Goal: Task Accomplishment & Management: Use online tool/utility

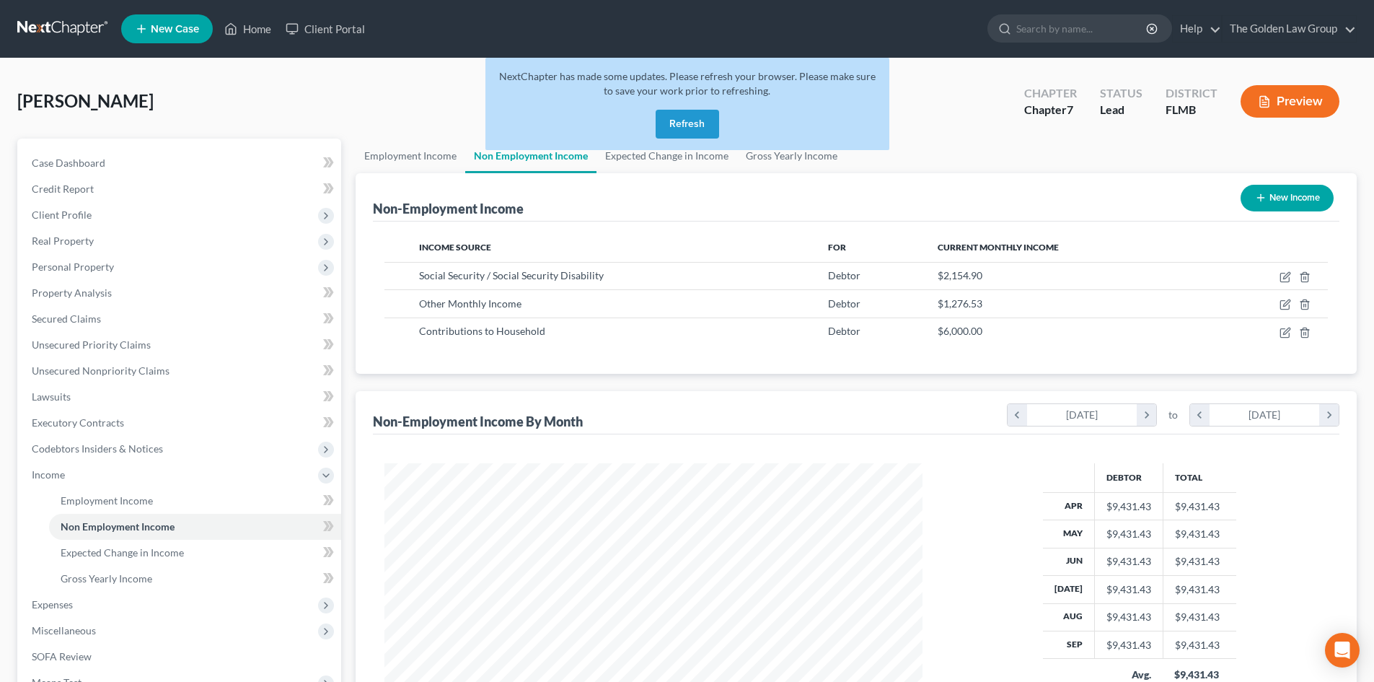
scroll to position [269, 567]
click at [27, 24] on link at bounding box center [63, 29] width 92 height 26
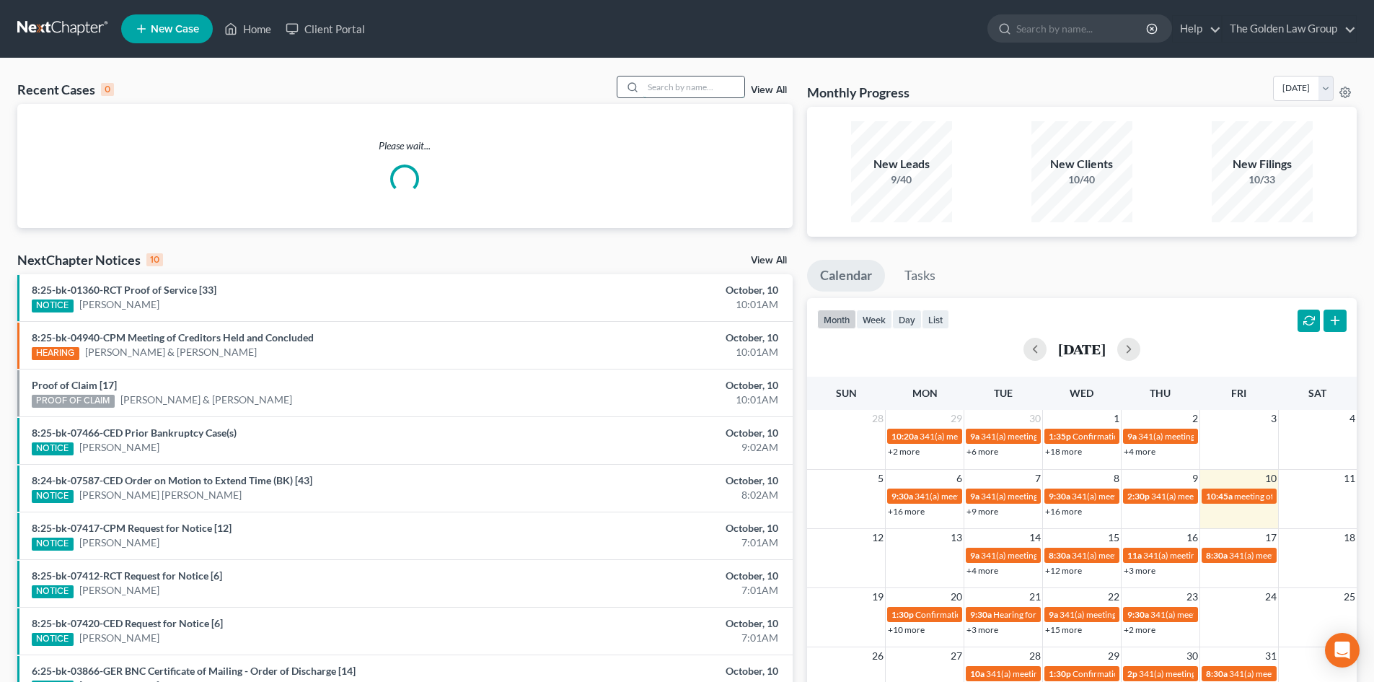
click at [721, 88] on input "search" at bounding box center [693, 86] width 101 height 21
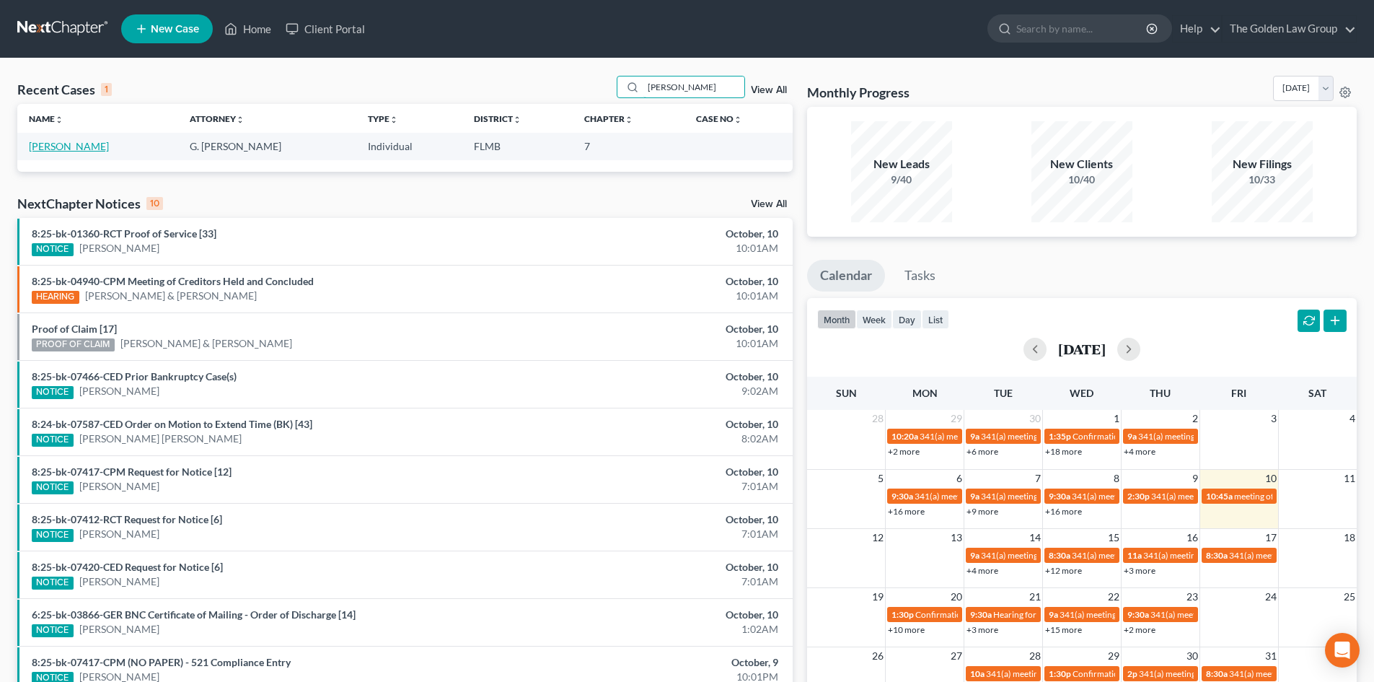
type input "[PERSON_NAME]"
click at [91, 145] on link "[PERSON_NAME]" at bounding box center [69, 146] width 80 height 12
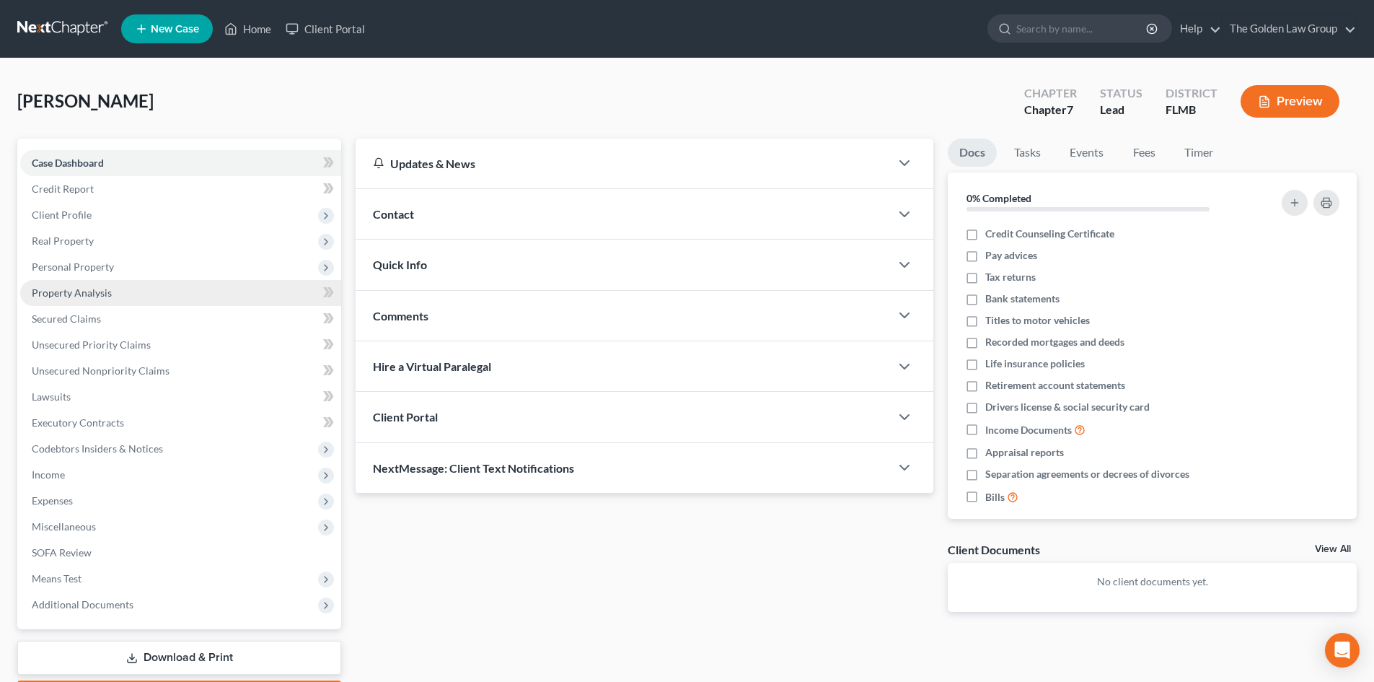
click at [104, 294] on span "Property Analysis" at bounding box center [72, 292] width 80 height 12
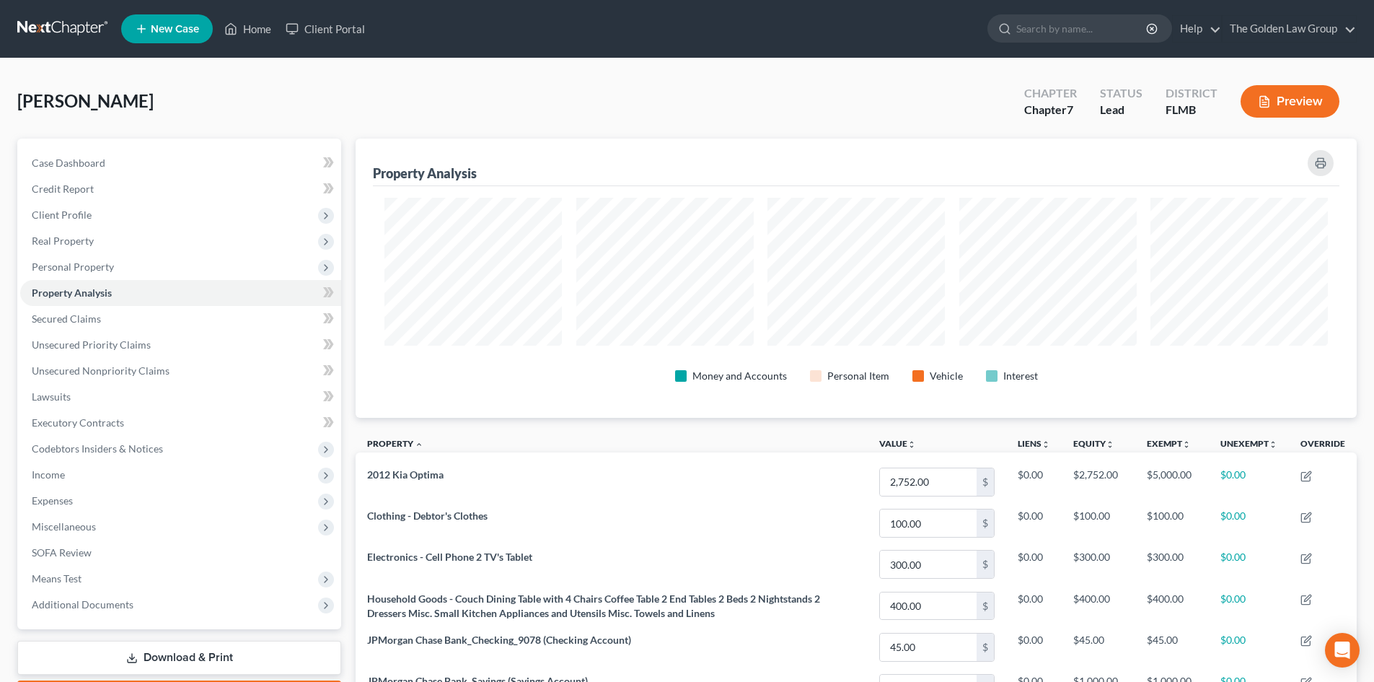
click at [1277, 102] on button "Preview" at bounding box center [1290, 101] width 99 height 32
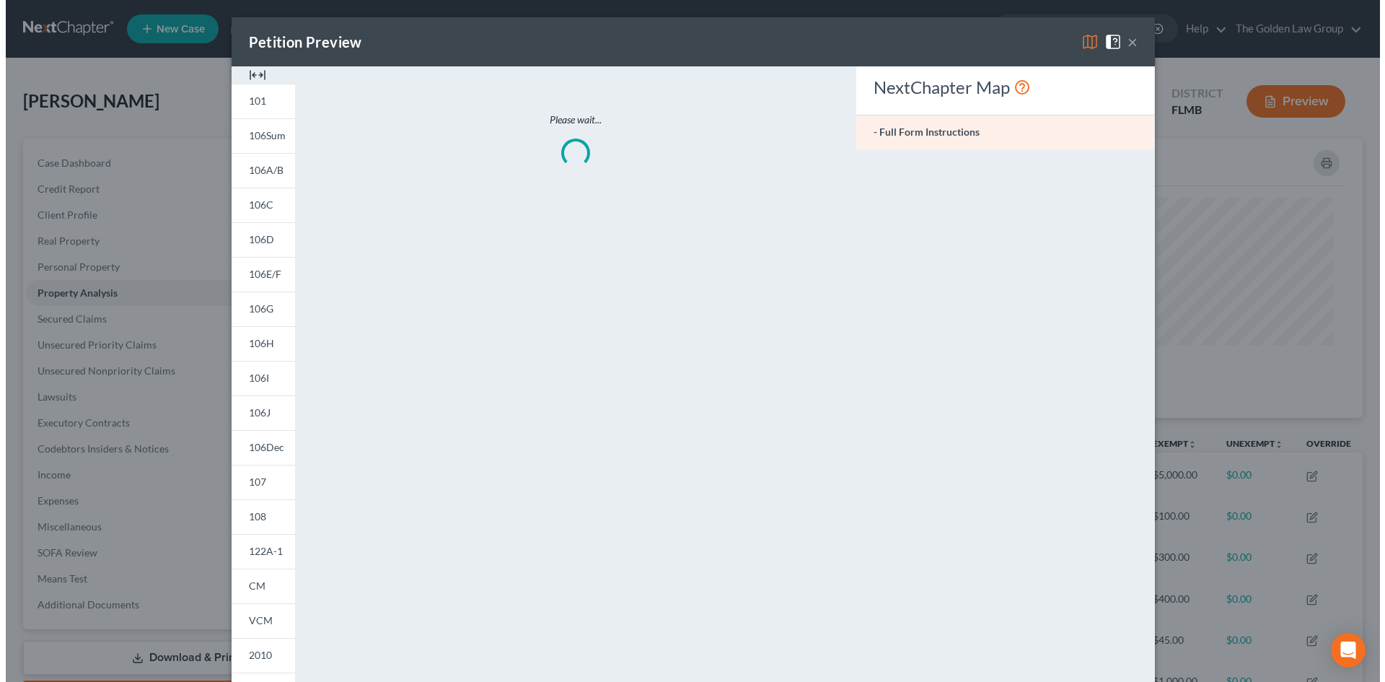
scroll to position [280, 1009]
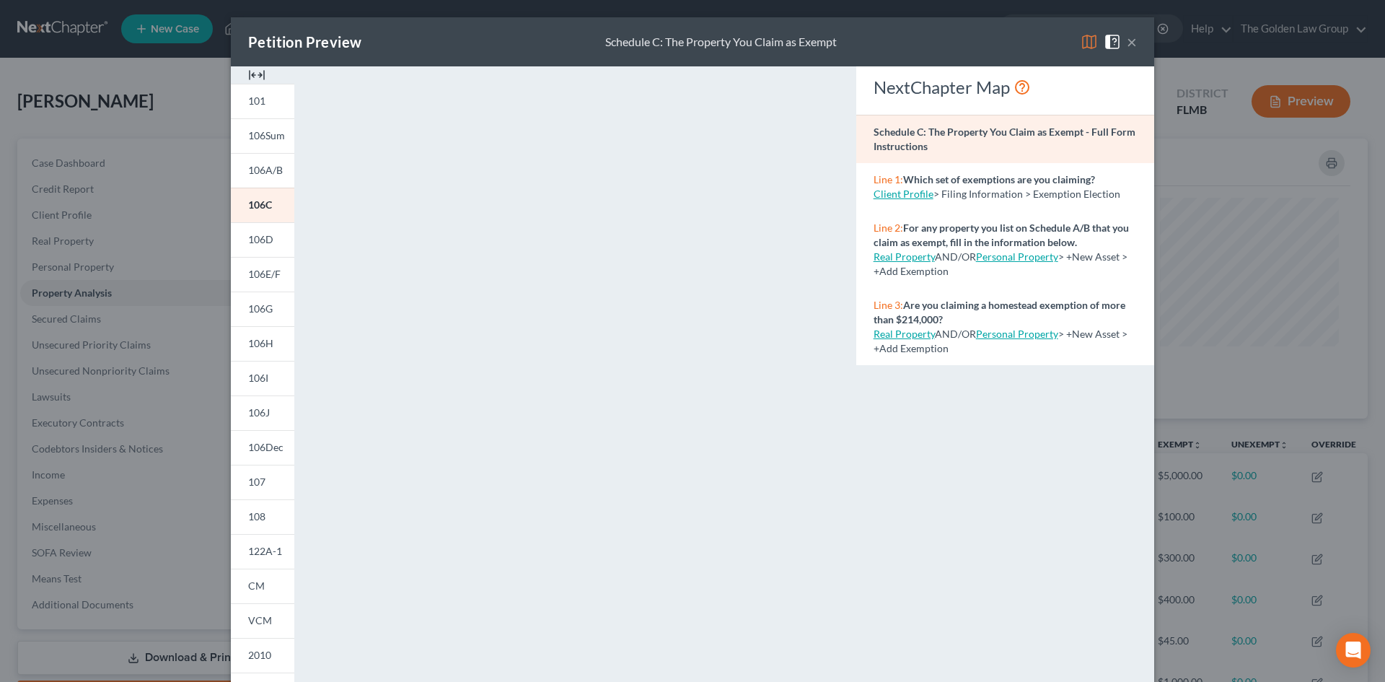
click at [1092, 35] on img at bounding box center [1088, 41] width 17 height 17
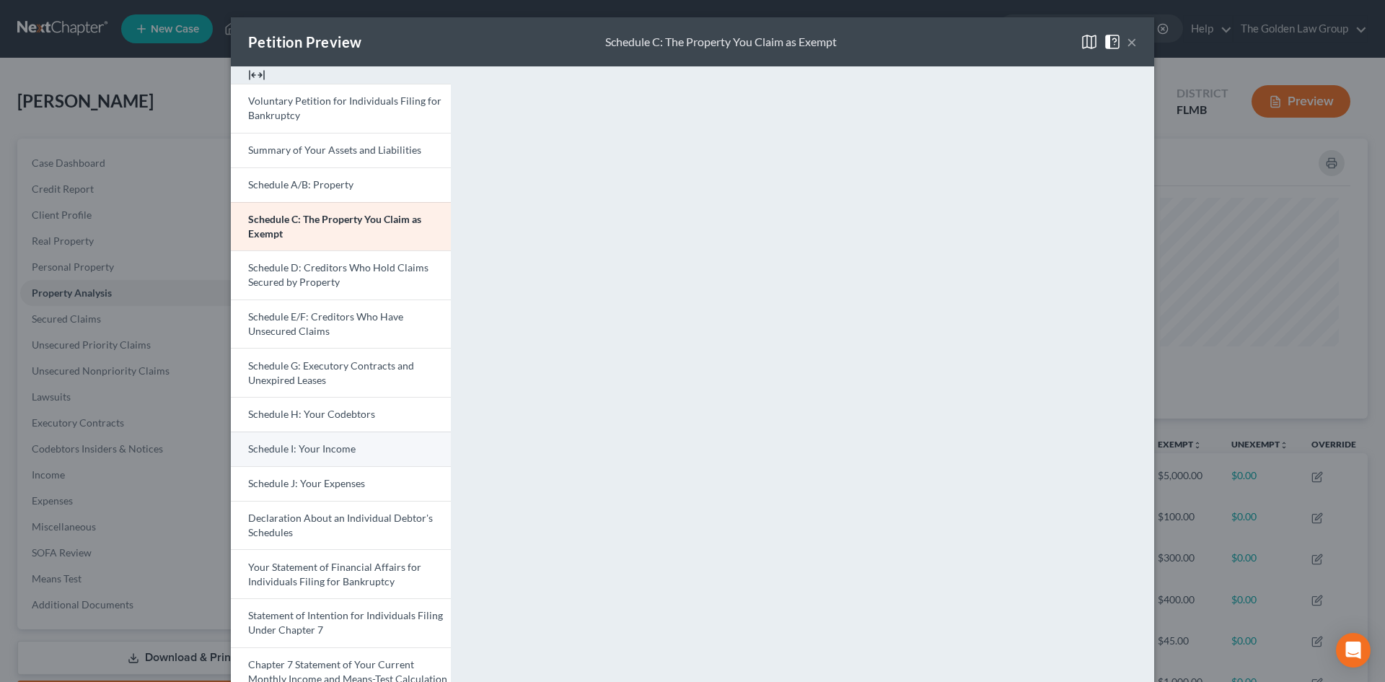
click at [317, 450] on span "Schedule I: Your Income" at bounding box center [301, 448] width 107 height 12
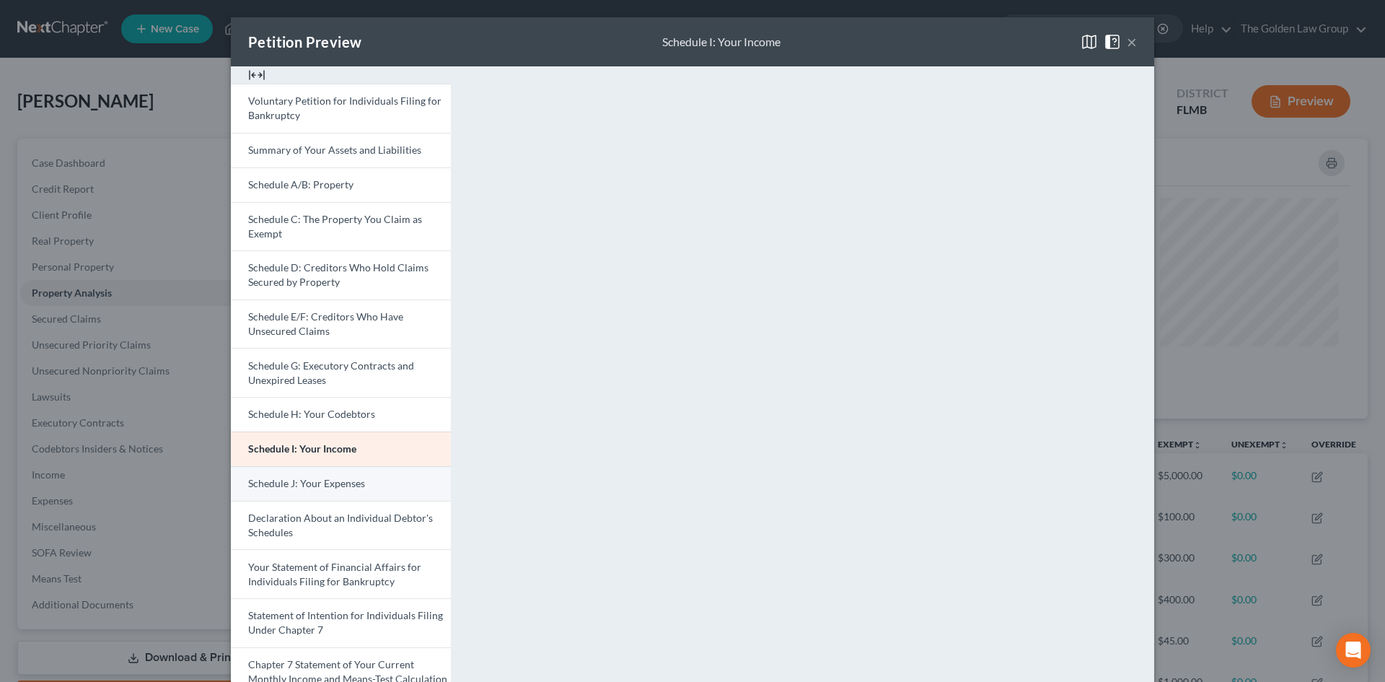
click at [344, 483] on span "Schedule J: Your Expenses" at bounding box center [306, 483] width 117 height 12
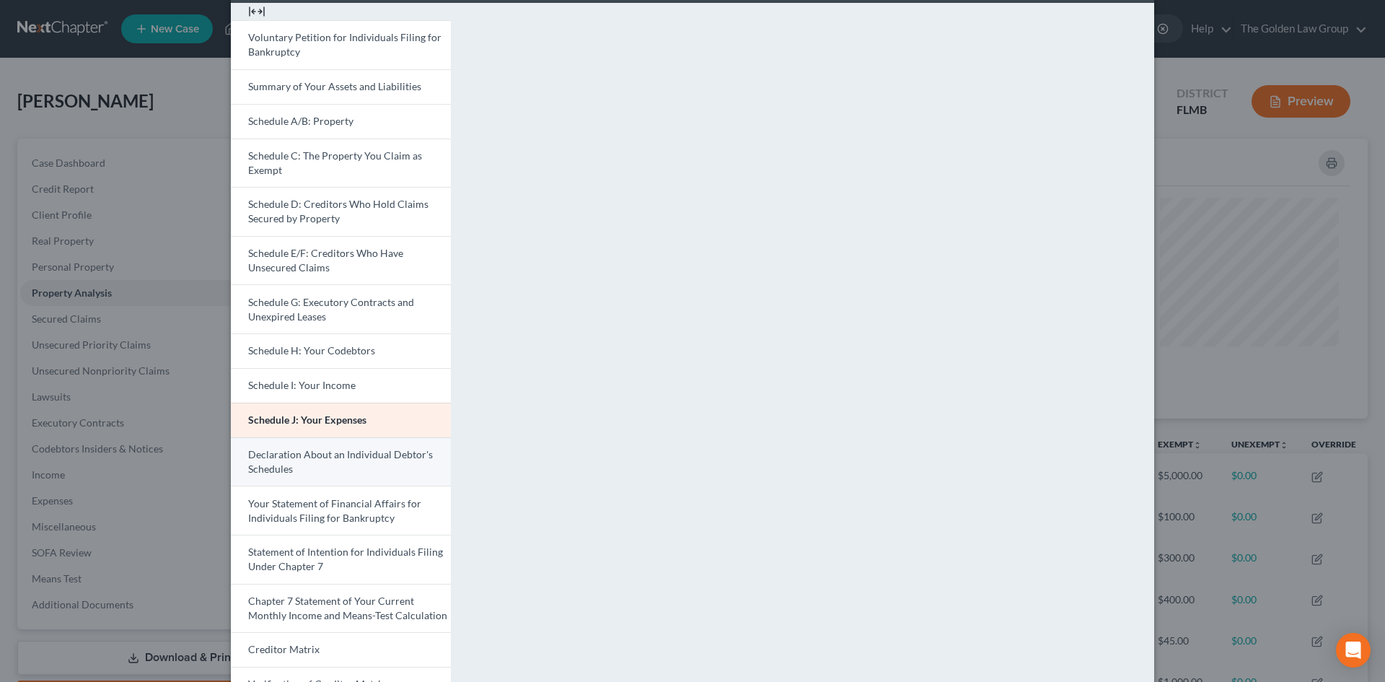
scroll to position [144, 0]
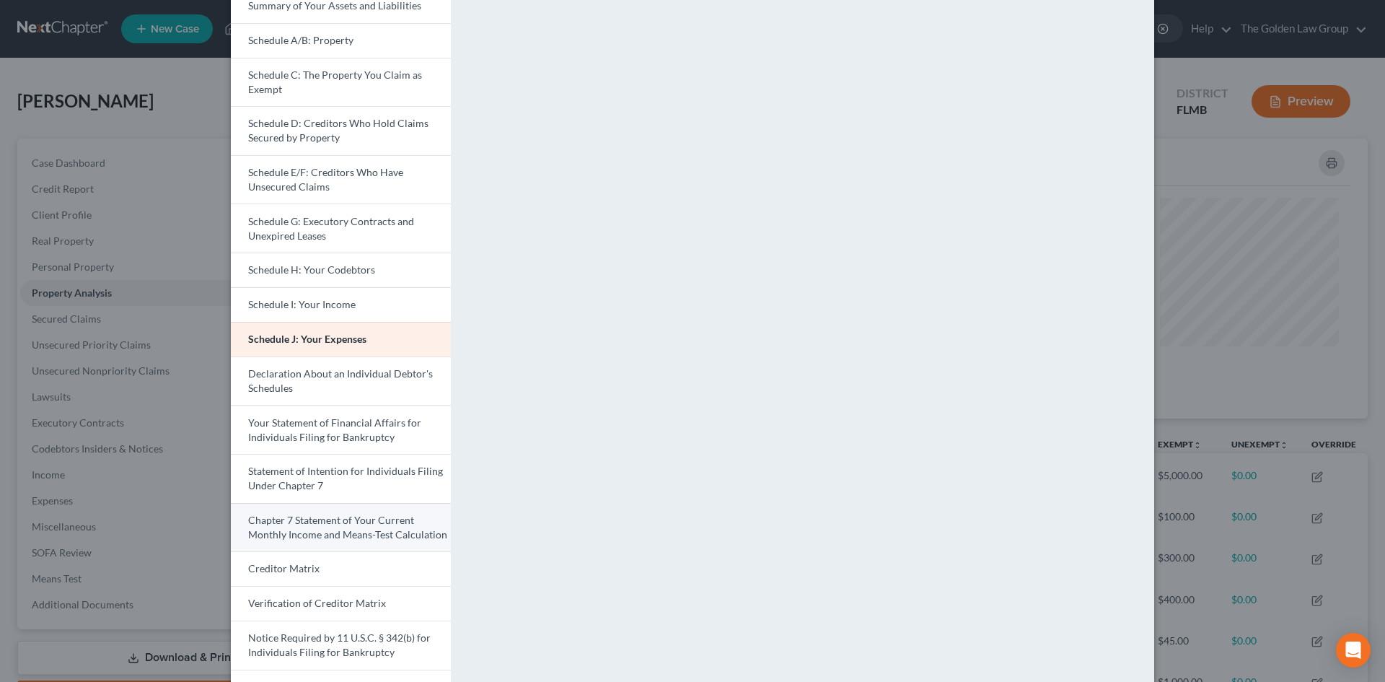
click at [392, 529] on span "Chapter 7 Statement of Your Current Monthly Income and Means-Test Calculation" at bounding box center [347, 527] width 199 height 27
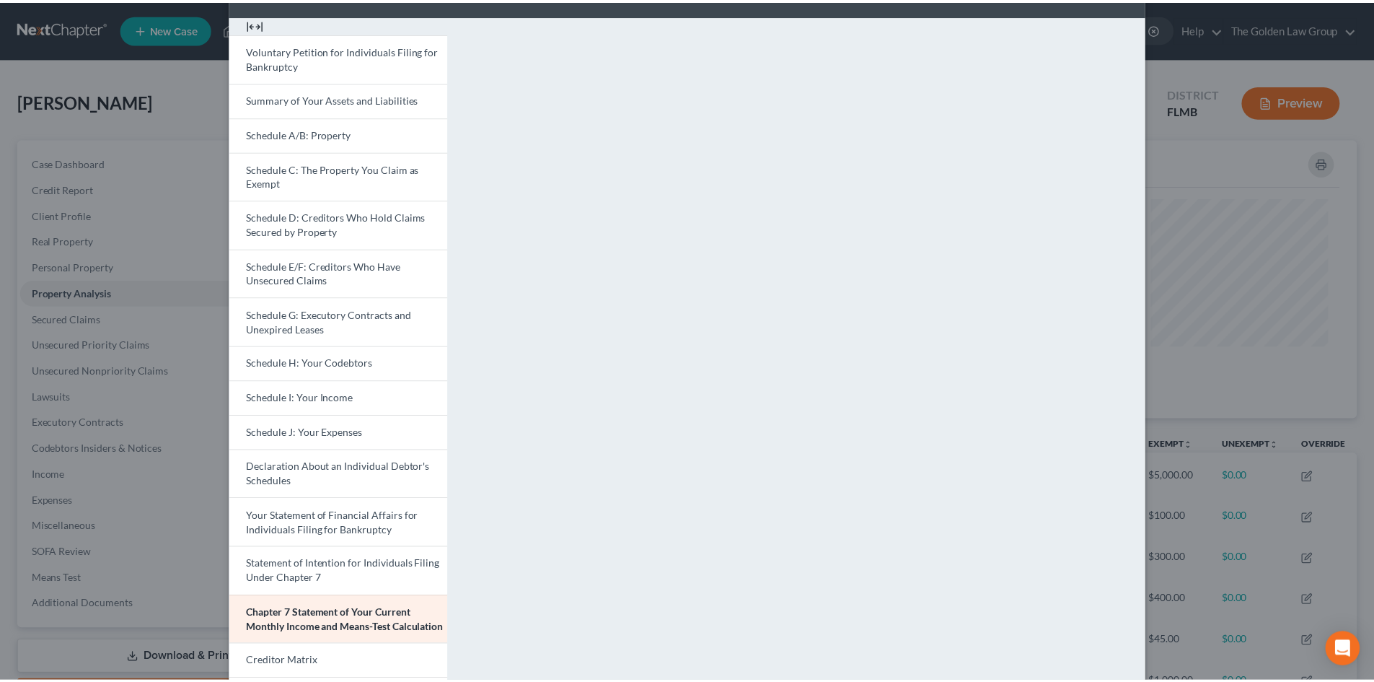
scroll to position [0, 0]
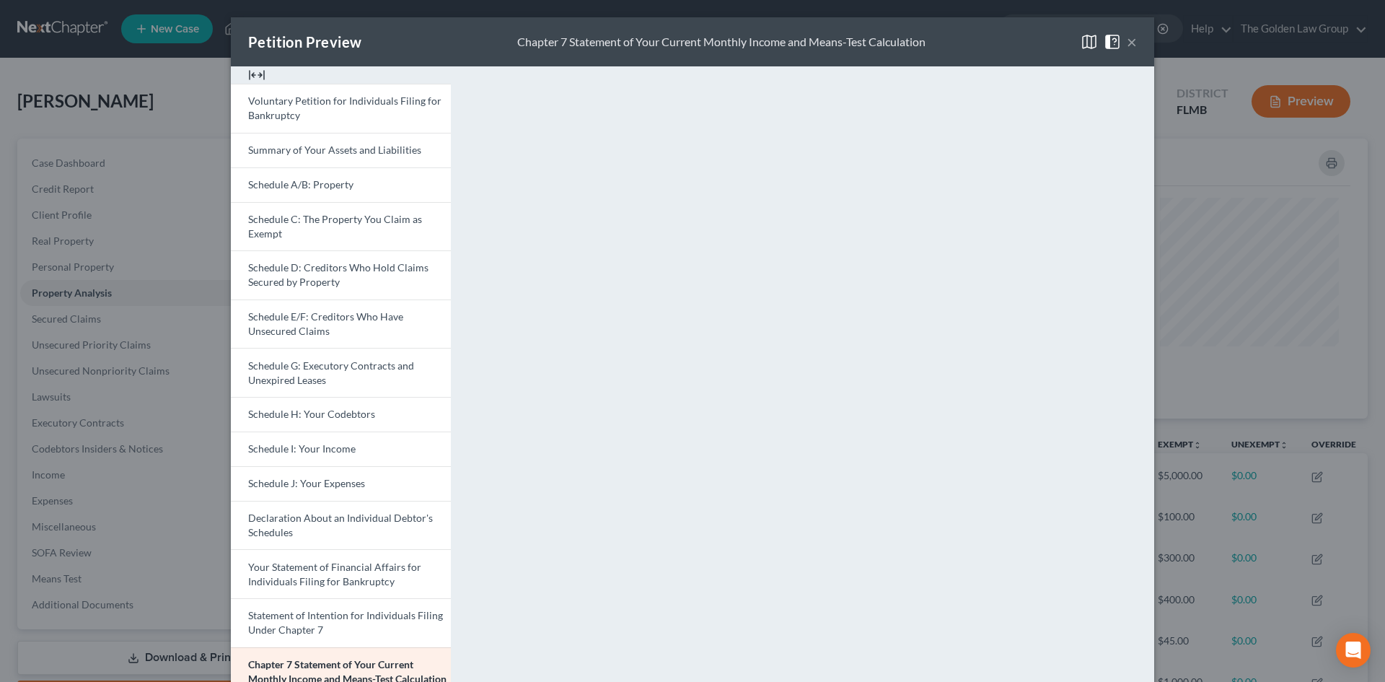
click at [1121, 40] on span at bounding box center [1114, 41] width 23 height 12
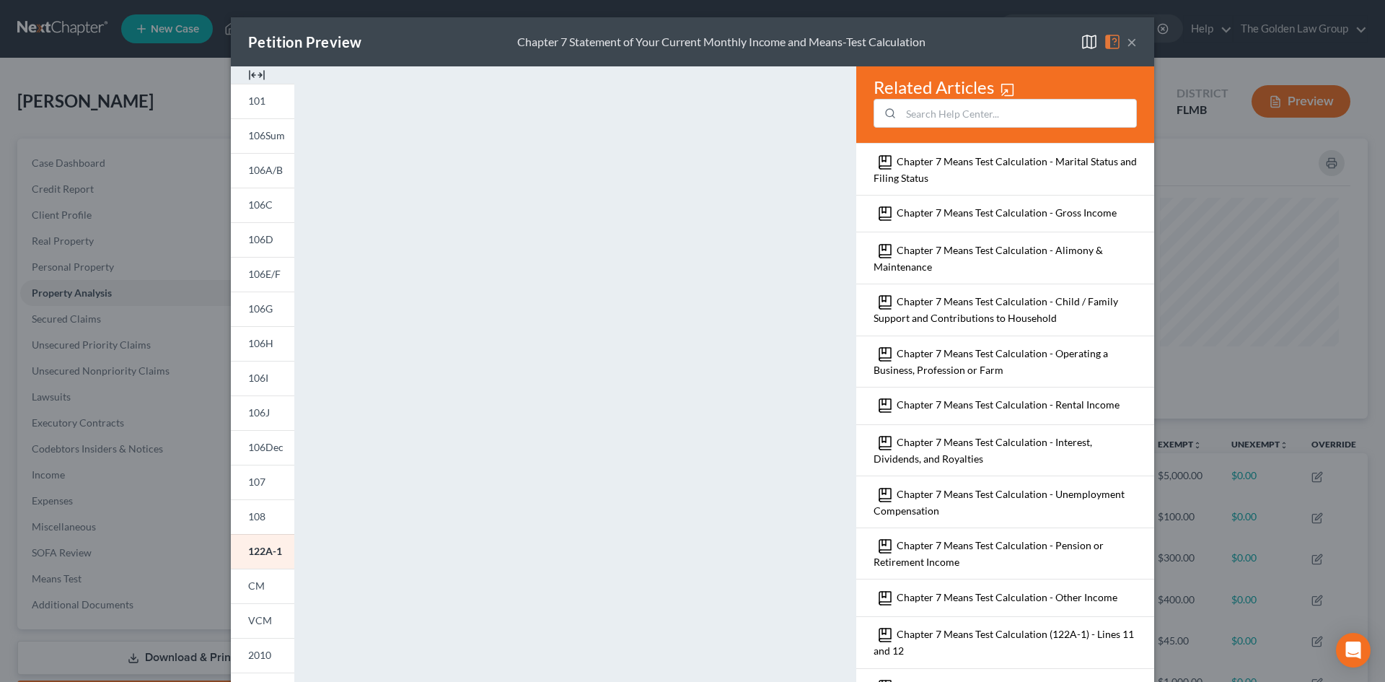
click at [1129, 46] on button "×" at bounding box center [1132, 41] width 10 height 17
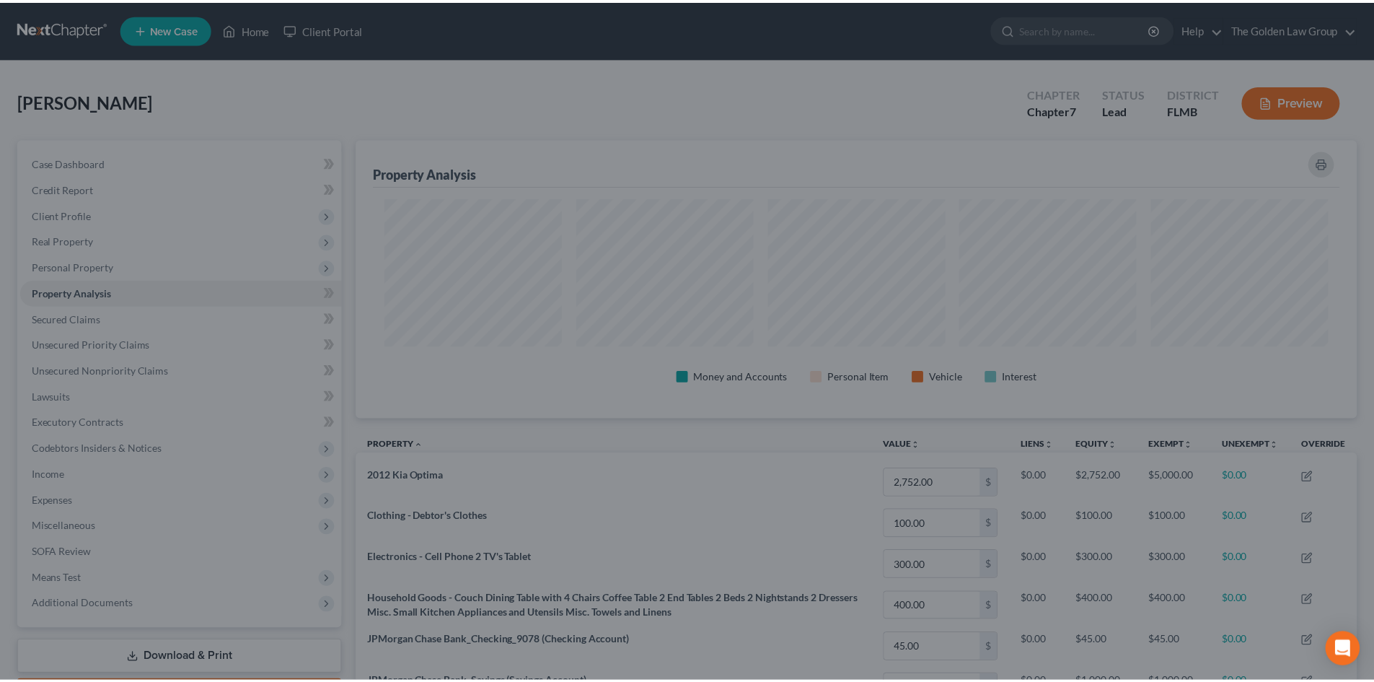
scroll to position [720956, 720234]
